Goal: Find specific page/section: Find specific page/section

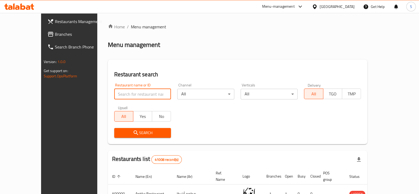
click at [114, 92] on input "search" at bounding box center [142, 94] width 57 height 11
type input "ASFEkaa"
click button "Search" at bounding box center [142, 133] width 57 height 10
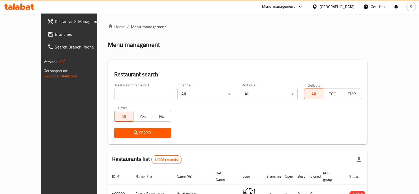
click at [295, 7] on div "Menu-management" at bounding box center [278, 6] width 33 height 6
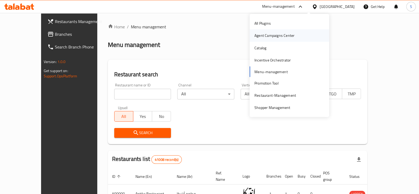
click at [290, 34] on div "Agent Campaigns Center" at bounding box center [275, 36] width 40 height 6
